Goal: Navigation & Orientation: Find specific page/section

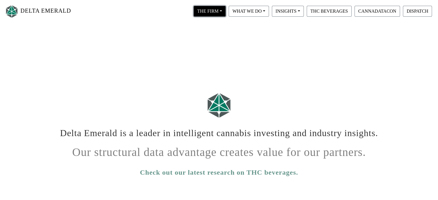
click at [216, 10] on button "THE FIRM" at bounding box center [210, 11] width 32 height 11
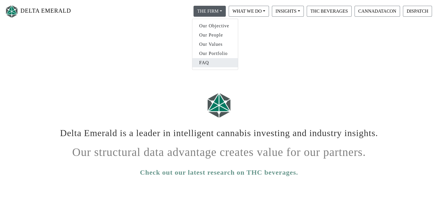
click at [200, 60] on link "FAQ" at bounding box center [215, 62] width 46 height 9
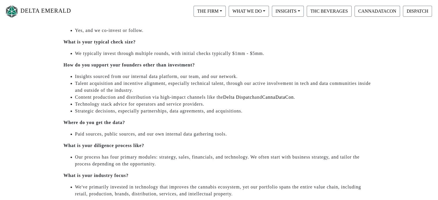
scroll to position [144, 0]
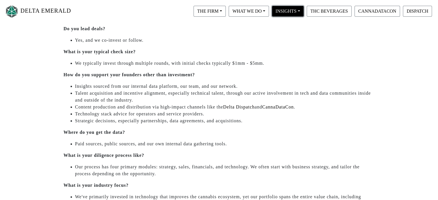
click at [283, 10] on button "INSIGHTS" at bounding box center [288, 11] width 32 height 11
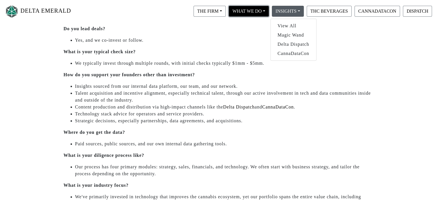
click at [256, 11] on button "WHAT WE DO" at bounding box center [249, 11] width 40 height 11
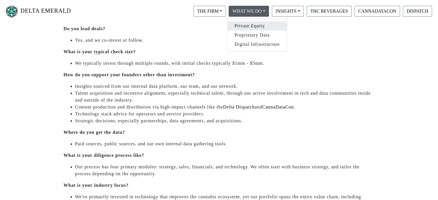
click at [264, 25] on link "Private Equity" at bounding box center [257, 25] width 59 height 9
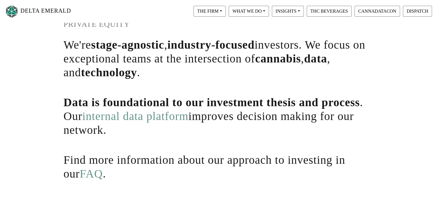
scroll to position [58, 0]
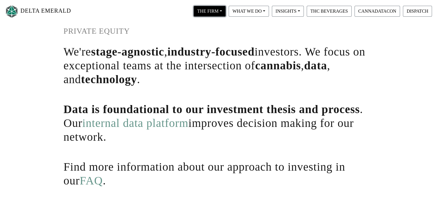
click at [211, 12] on button "THE FIRM" at bounding box center [210, 11] width 32 height 11
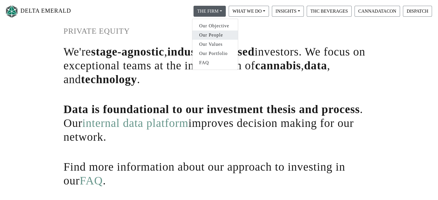
click at [203, 35] on link "Our People" at bounding box center [215, 35] width 46 height 9
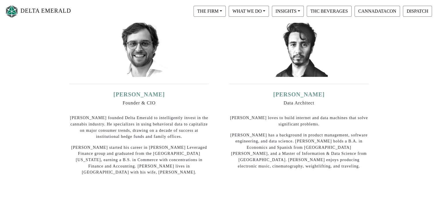
scroll to position [86, 0]
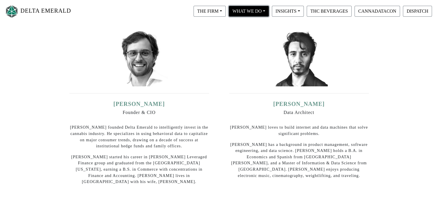
click at [244, 12] on button "WHAT WE DO" at bounding box center [249, 11] width 40 height 11
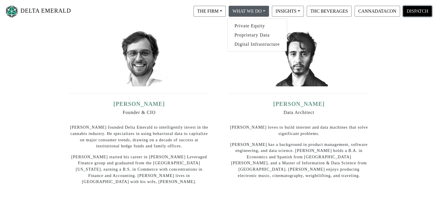
click at [411, 11] on button "DISPATCH" at bounding box center [417, 11] width 29 height 11
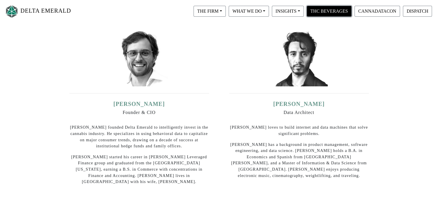
click at [320, 11] on button "THC BEVERAGES" at bounding box center [329, 11] width 45 height 11
